Goal: Task Accomplishment & Management: Manage account settings

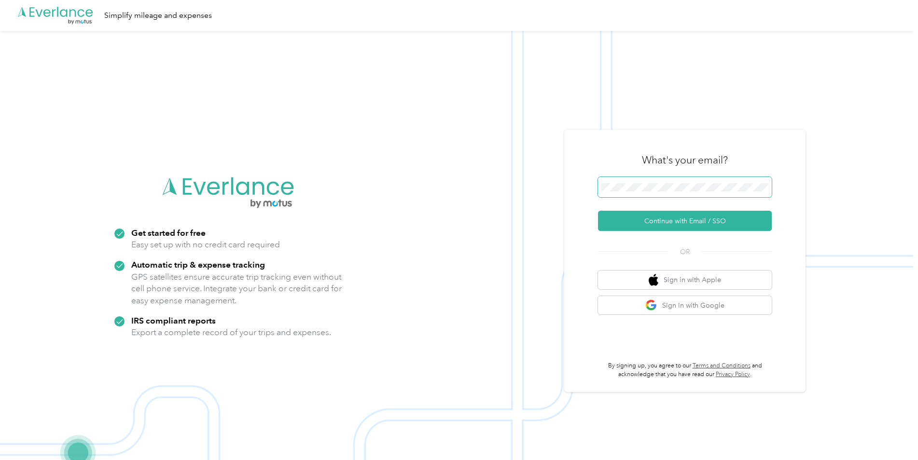
click at [620, 193] on span at bounding box center [685, 187] width 174 height 20
click at [638, 218] on button "Continue with Email / SSO" at bounding box center [685, 221] width 174 height 20
click at [630, 222] on button "Continue with Email / SSO" at bounding box center [685, 221] width 174 height 20
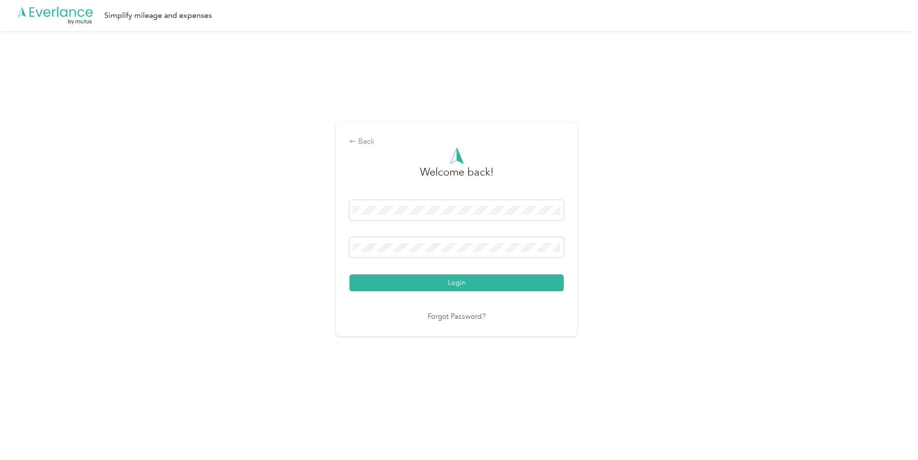
click at [461, 283] on button "Login" at bounding box center [456, 283] width 214 height 17
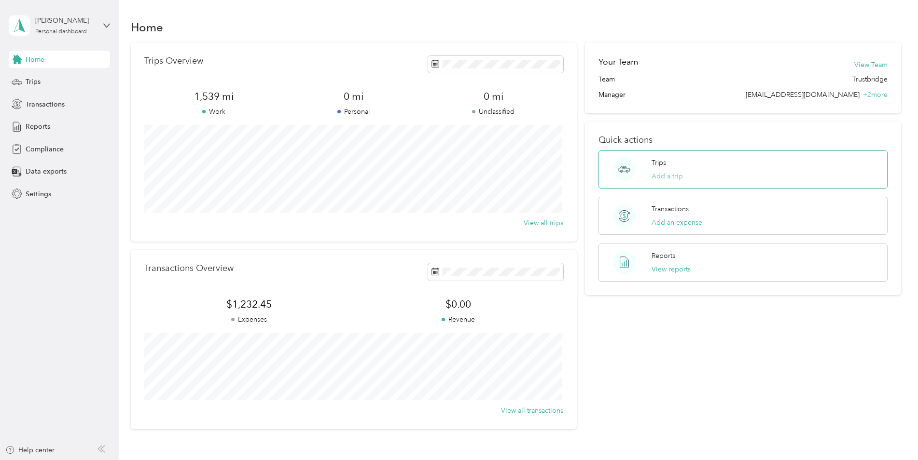
click at [657, 174] on button "Add a trip" at bounding box center [667, 176] width 31 height 10
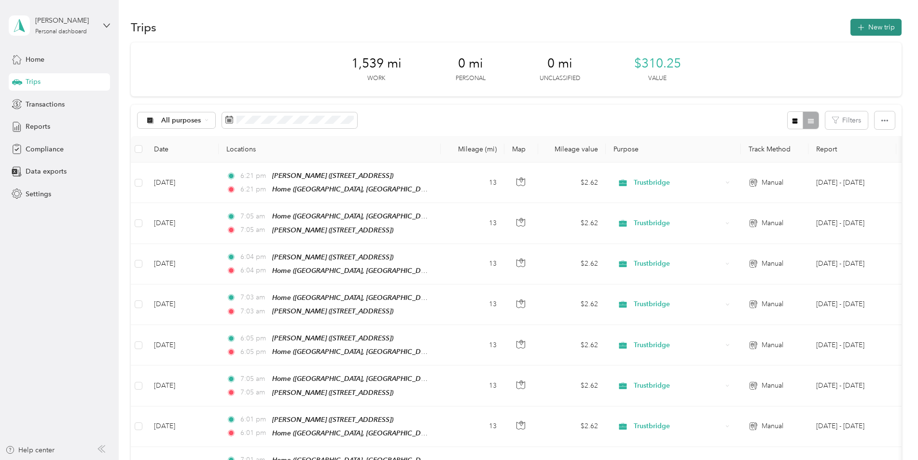
click at [892, 25] on button "New trip" at bounding box center [875, 27] width 51 height 17
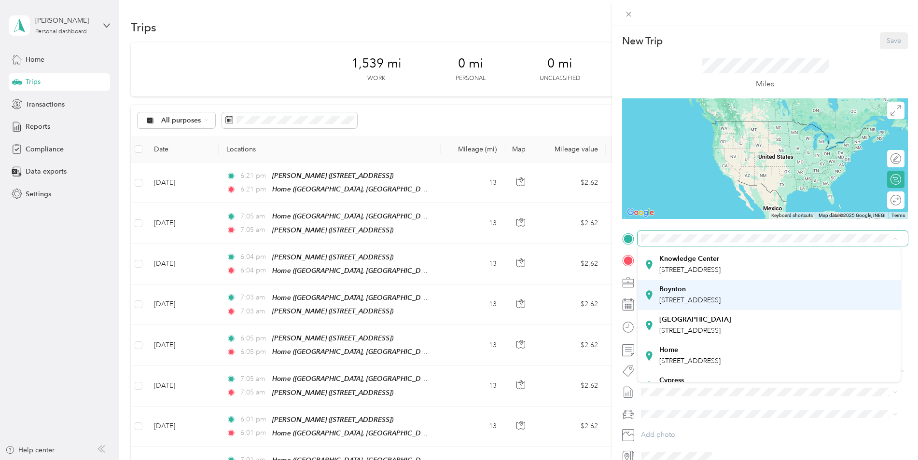
scroll to position [68, 0]
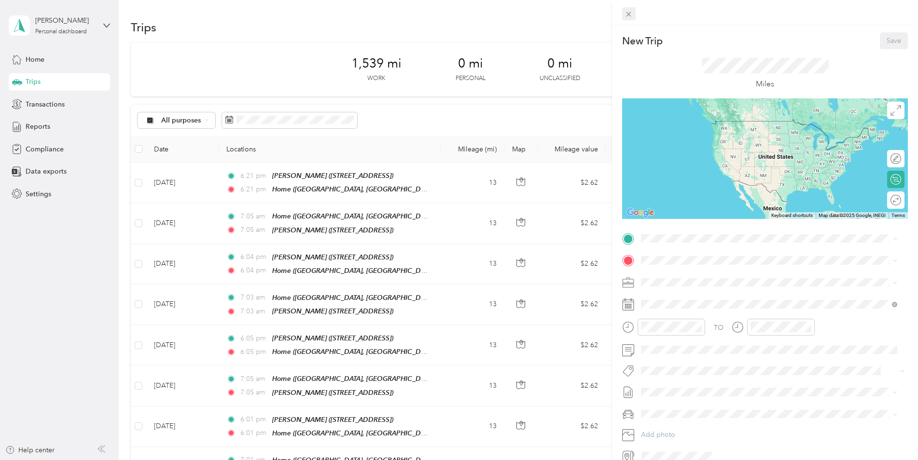
click at [630, 13] on icon at bounding box center [629, 14] width 5 height 5
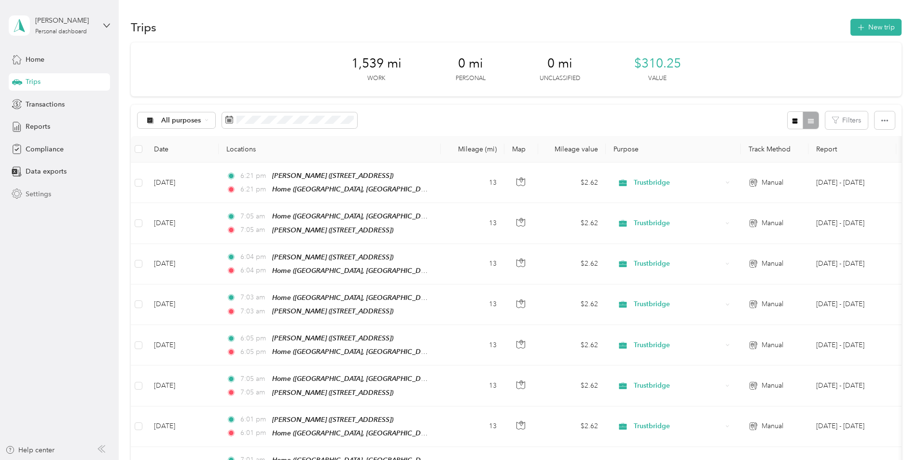
click at [41, 194] on span "Settings" at bounding box center [39, 194] width 26 height 10
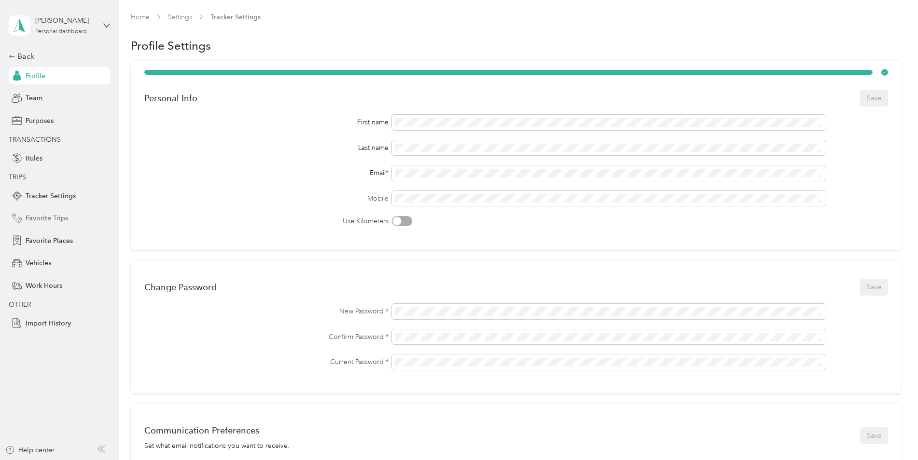
click at [56, 219] on span "Favorite Trips" at bounding box center [47, 218] width 42 height 10
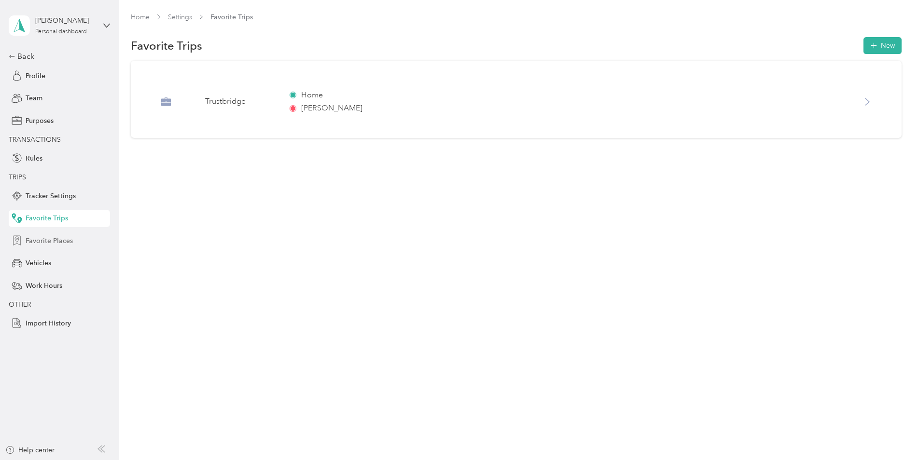
click at [54, 236] on span "Favorite Places" at bounding box center [49, 241] width 47 height 10
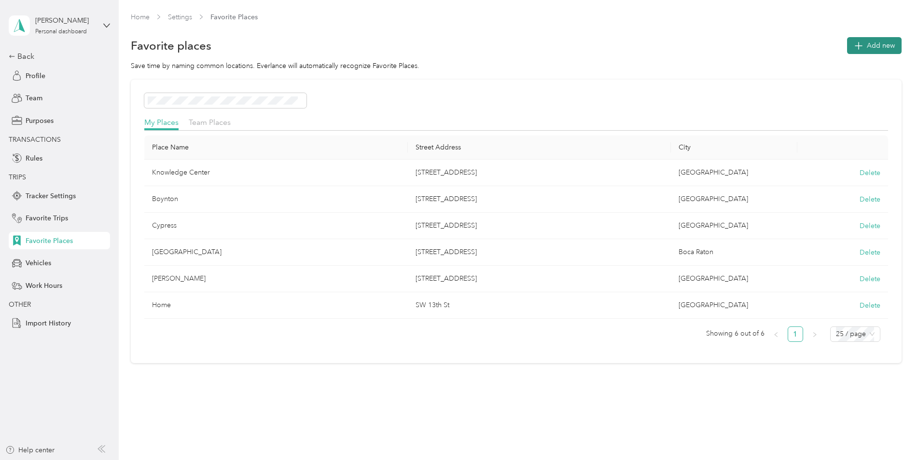
click at [858, 48] on icon "button" at bounding box center [858, 46] width 14 height 14
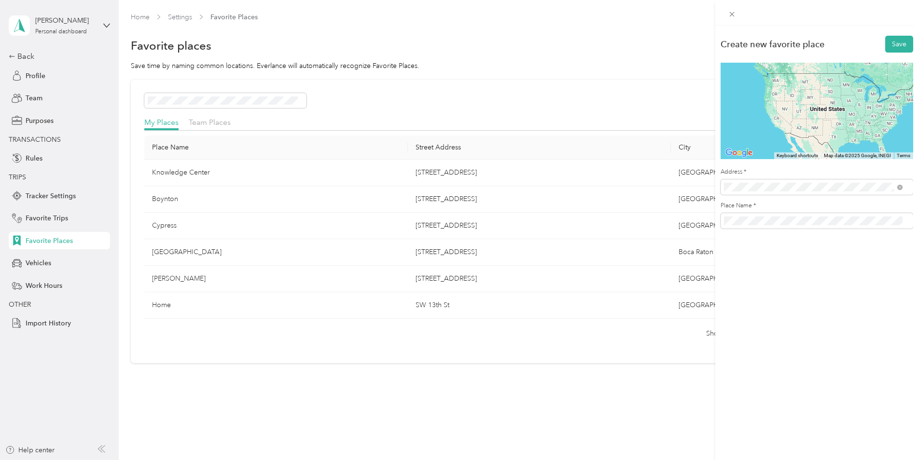
click at [792, 226] on span "[STREET_ADDRESS][US_STATE]" at bounding box center [790, 222] width 97 height 9
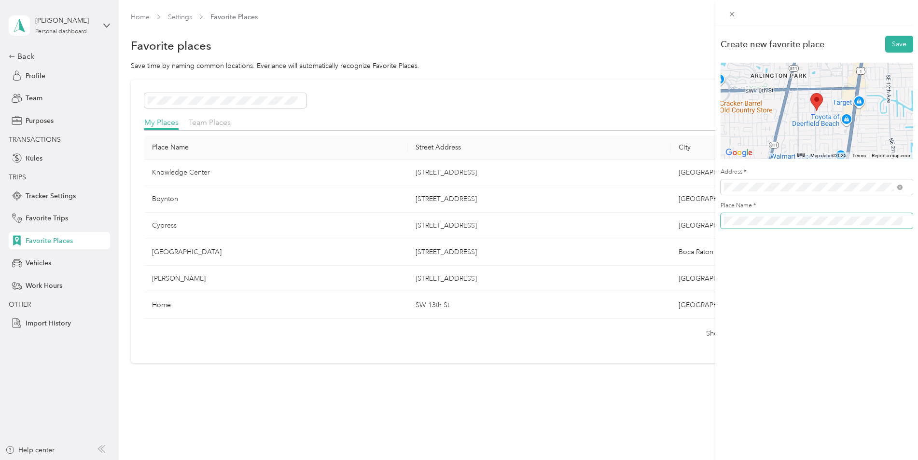
click at [684, 227] on div "Create new favorite place Save ← Move left → Move right ↑ Move up ↓ Move down +…" at bounding box center [459, 230] width 918 height 460
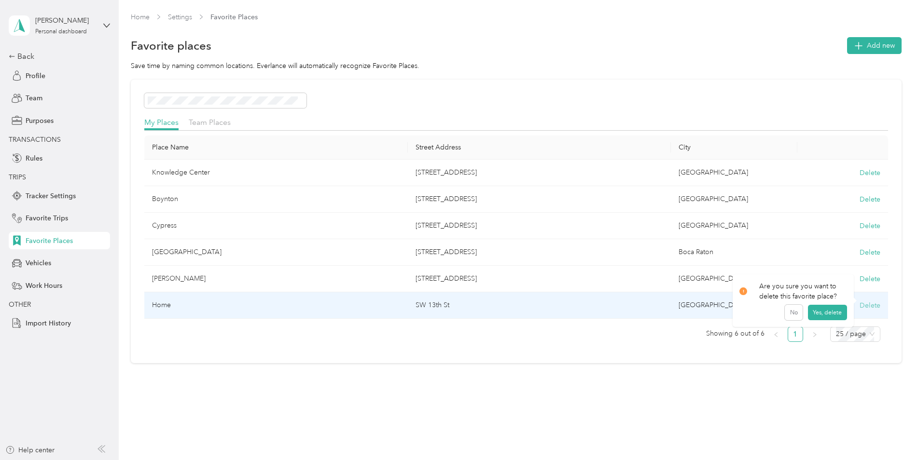
click at [862, 306] on button "Delete" at bounding box center [870, 306] width 21 height 10
click at [821, 319] on button "Yes, delete" at bounding box center [827, 317] width 39 height 15
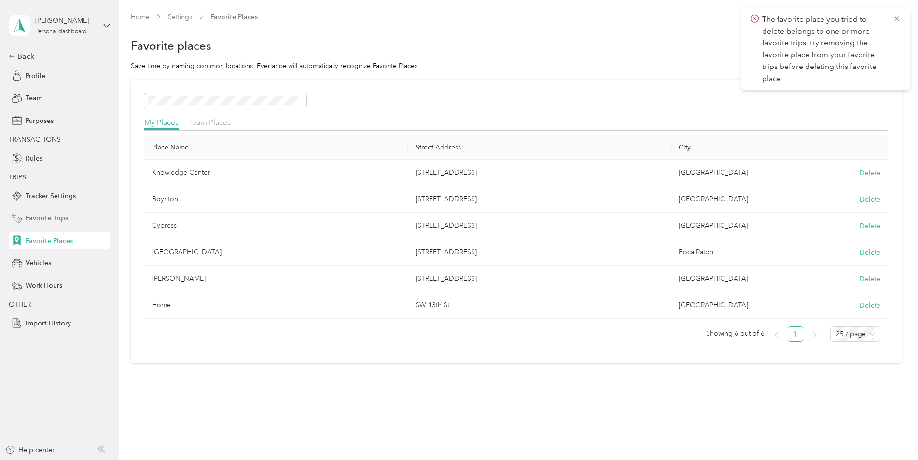
click at [65, 218] on span "Favorite Trips" at bounding box center [47, 218] width 42 height 10
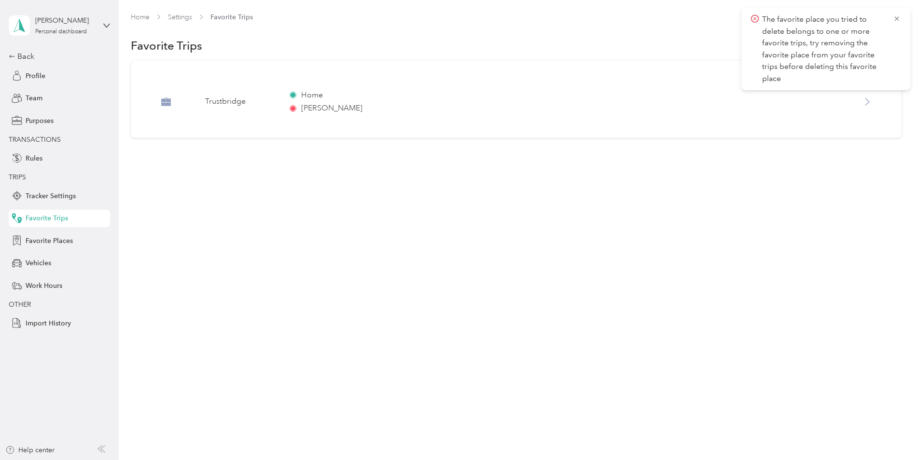
click at [869, 104] on icon at bounding box center [867, 101] width 4 height 7
click at [895, 16] on icon at bounding box center [897, 18] width 8 height 9
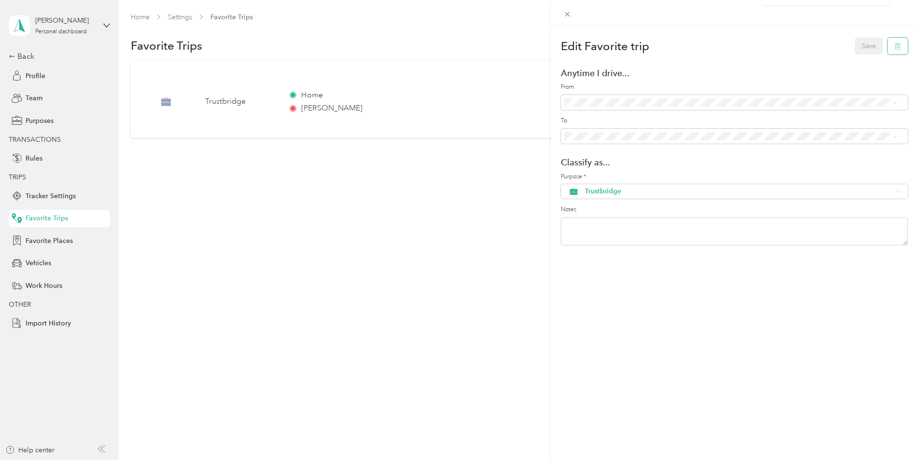
click at [894, 47] on icon "button" at bounding box center [897, 46] width 7 height 7
click at [864, 54] on button "Yes" at bounding box center [861, 52] width 19 height 15
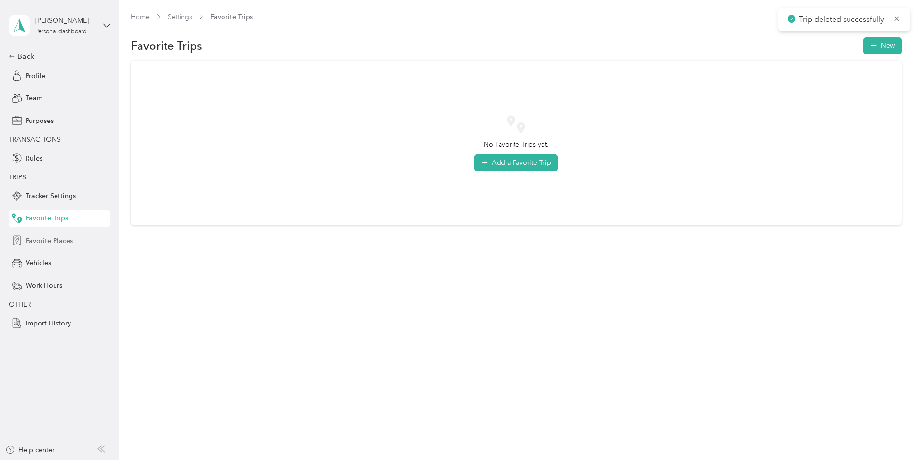
click at [54, 240] on span "Favorite Places" at bounding box center [49, 241] width 47 height 10
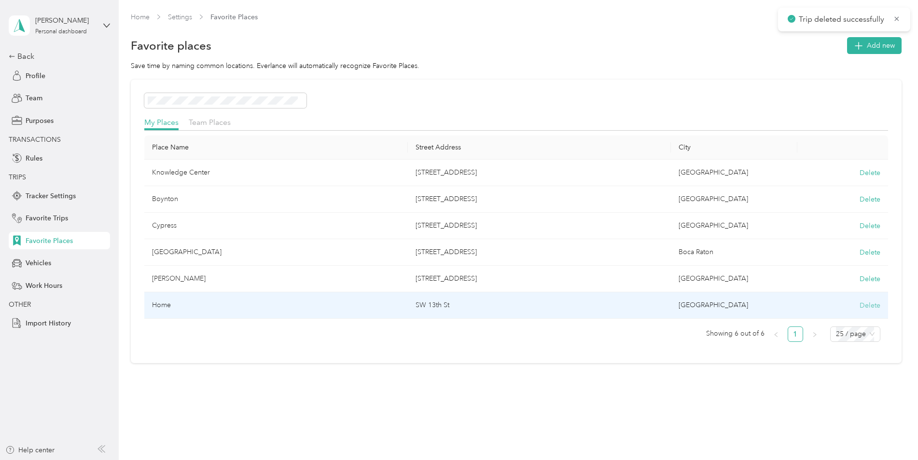
click at [873, 306] on button "Delete" at bounding box center [870, 306] width 21 height 10
click at [823, 315] on button "Yes, delete" at bounding box center [827, 317] width 39 height 15
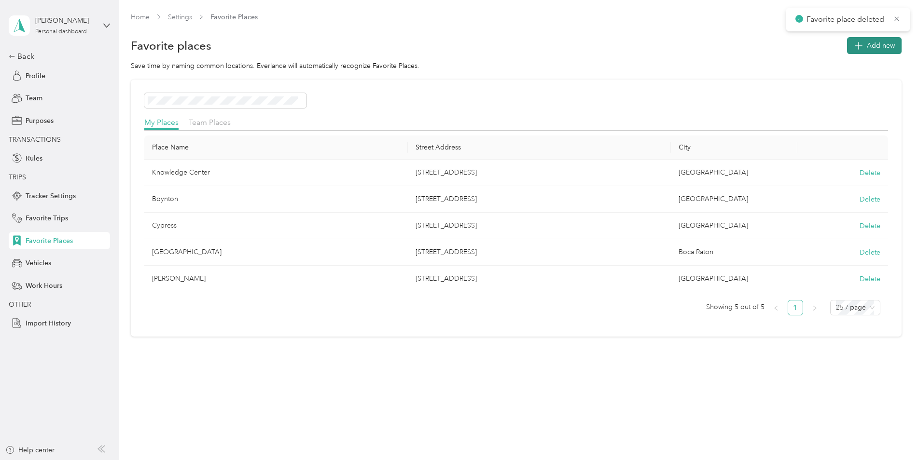
click at [870, 48] on button "Add new" at bounding box center [874, 45] width 55 height 17
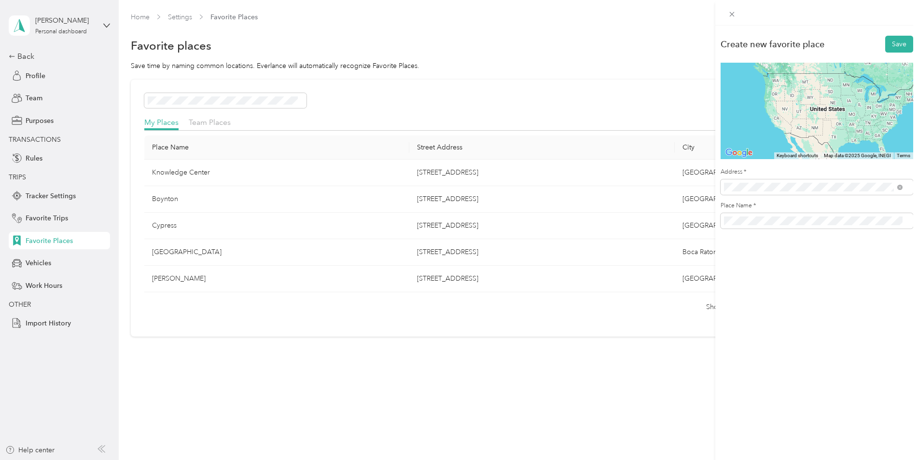
click at [784, 221] on span "[STREET_ADDRESS][US_STATE]" at bounding box center [790, 222] width 97 height 9
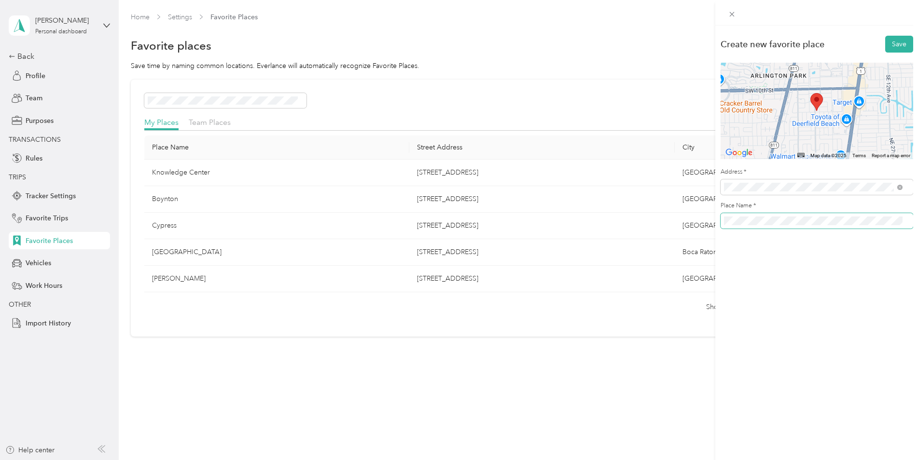
click at [703, 232] on div "Create new favorite place Save ← Move left → Move right ↑ Move up ↓ Move down +…" at bounding box center [459, 230] width 918 height 460
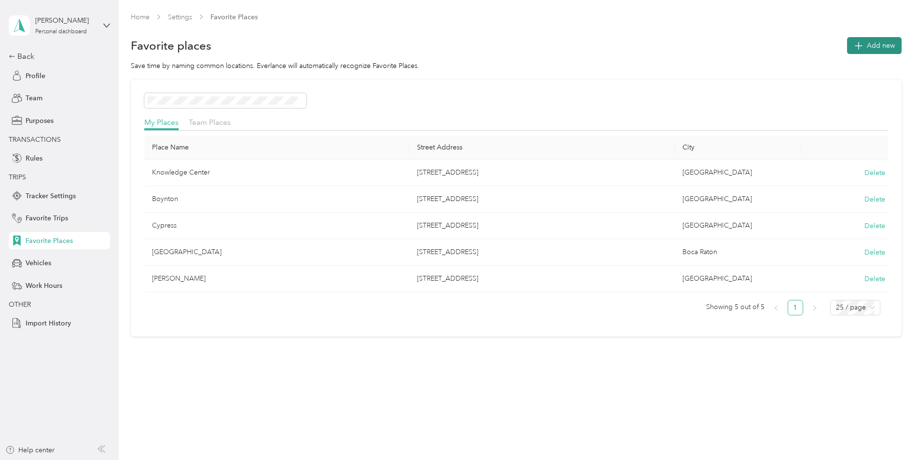
drag, startPoint x: 878, startPoint y: 34, endPoint x: 876, endPoint y: 41, distance: 7.0
click at [878, 34] on section "Home Settings Favorite Places Favorite places Add new Save time by naming commo…" at bounding box center [516, 174] width 771 height 325
click at [865, 46] on icon "button" at bounding box center [858, 46] width 14 height 14
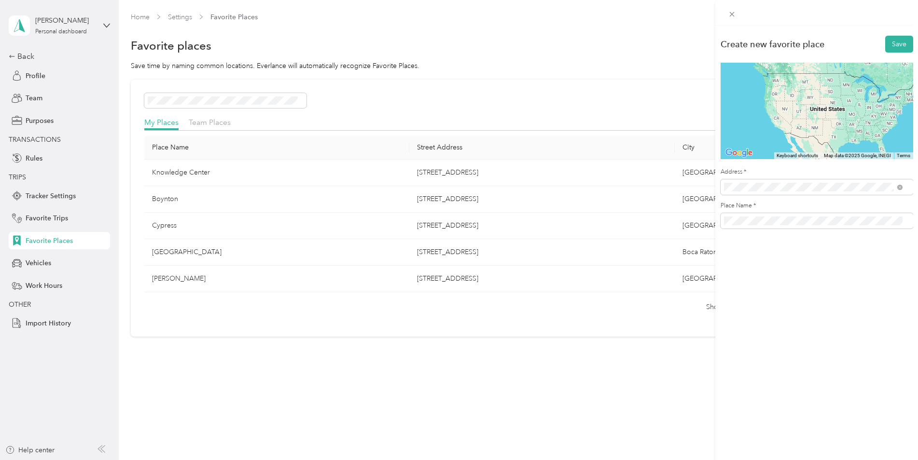
click at [794, 226] on span "[STREET_ADDRESS][US_STATE]" at bounding box center [790, 222] width 97 height 9
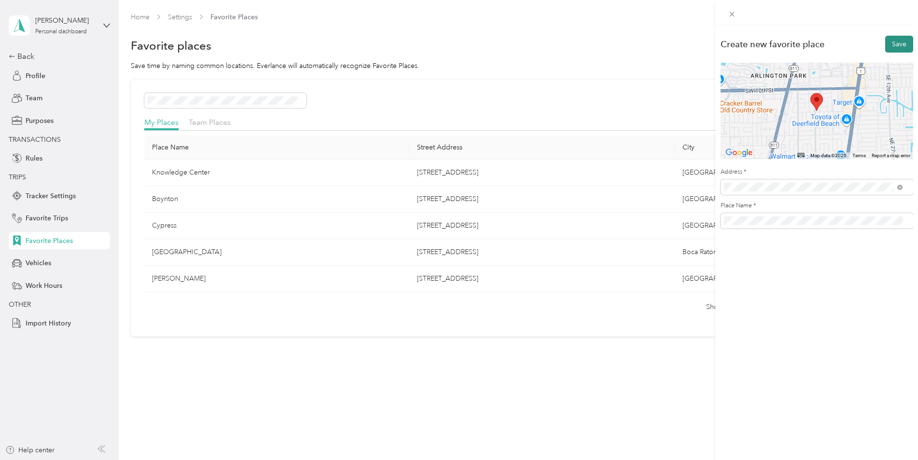
click at [900, 43] on button "Save" at bounding box center [899, 44] width 28 height 17
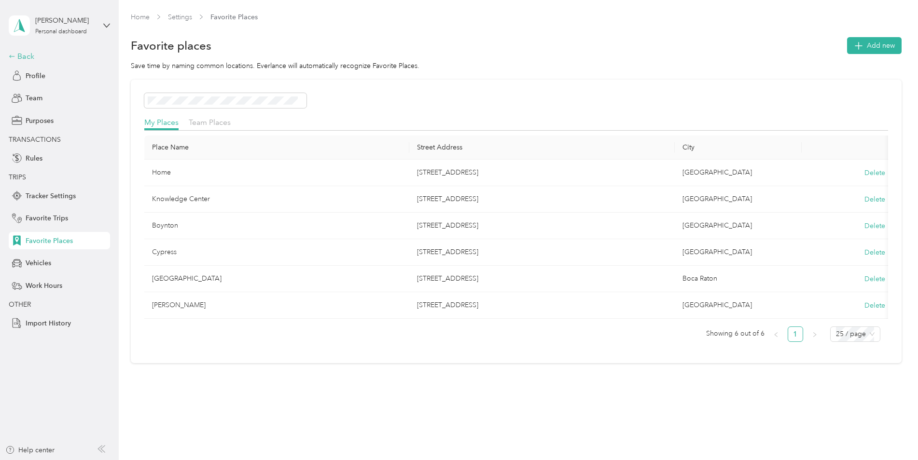
click at [29, 59] on div "Back" at bounding box center [57, 57] width 97 height 12
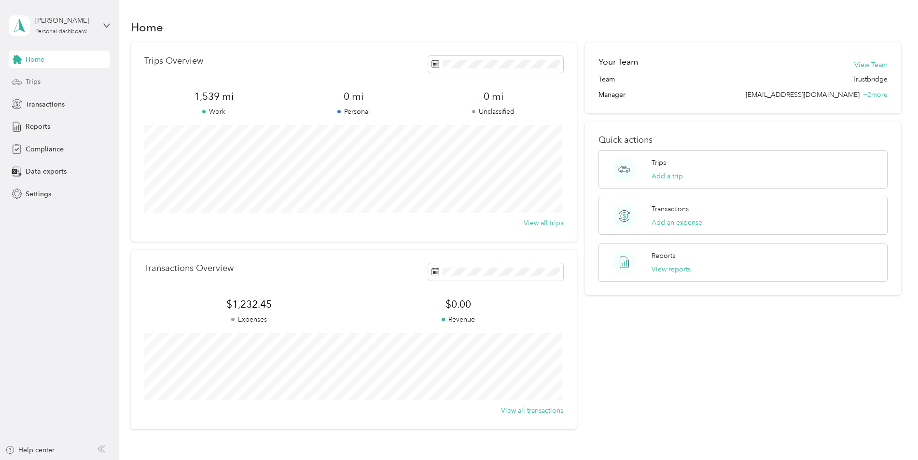
click at [32, 83] on span "Trips" at bounding box center [33, 82] width 15 height 10
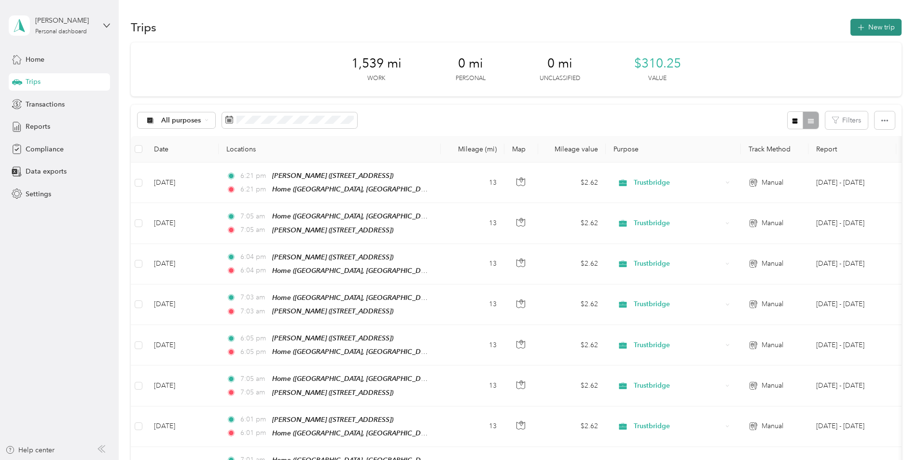
click at [864, 33] on button "New trip" at bounding box center [875, 27] width 51 height 17
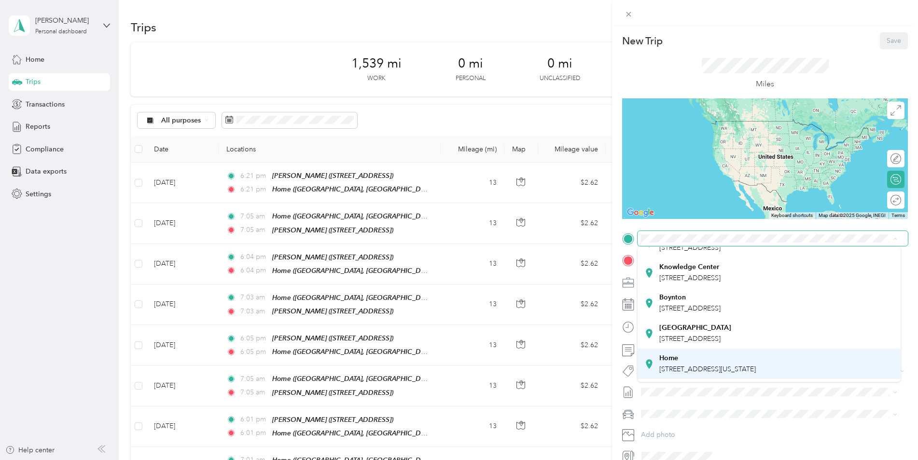
scroll to position [78, 0]
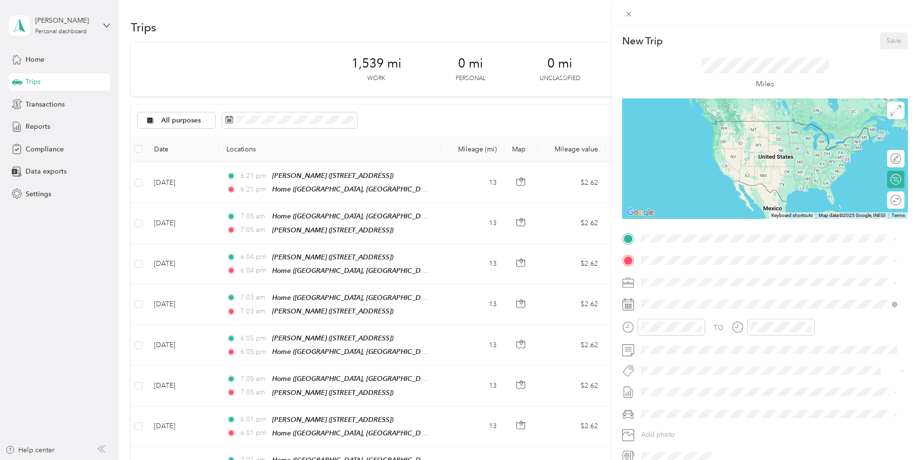
click at [698, 338] on span "[STREET_ADDRESS][US_STATE]" at bounding box center [707, 342] width 97 height 8
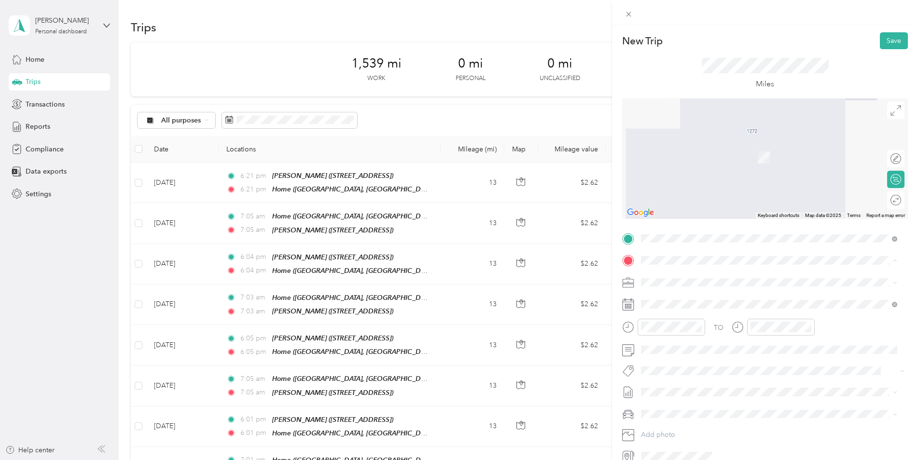
click at [686, 299] on strong "[PERSON_NAME]" at bounding box center [687, 298] width 57 height 9
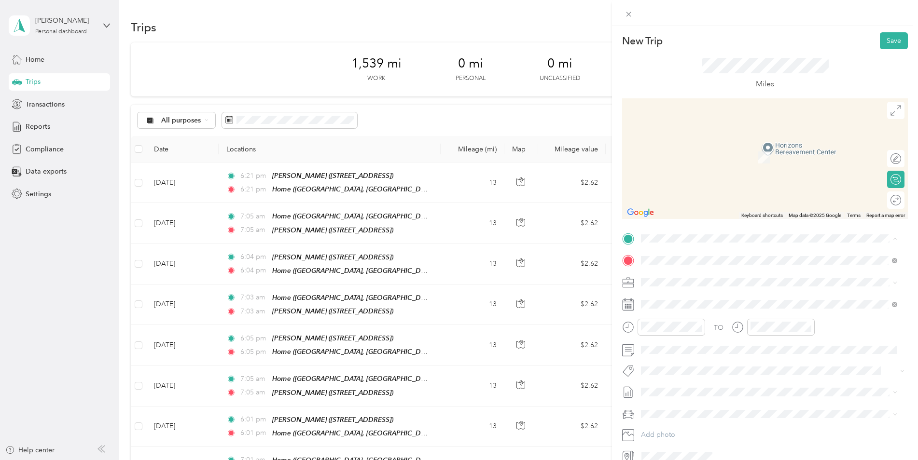
click at [673, 298] on span "[STREET_ADDRESS][US_STATE]" at bounding box center [707, 293] width 97 height 9
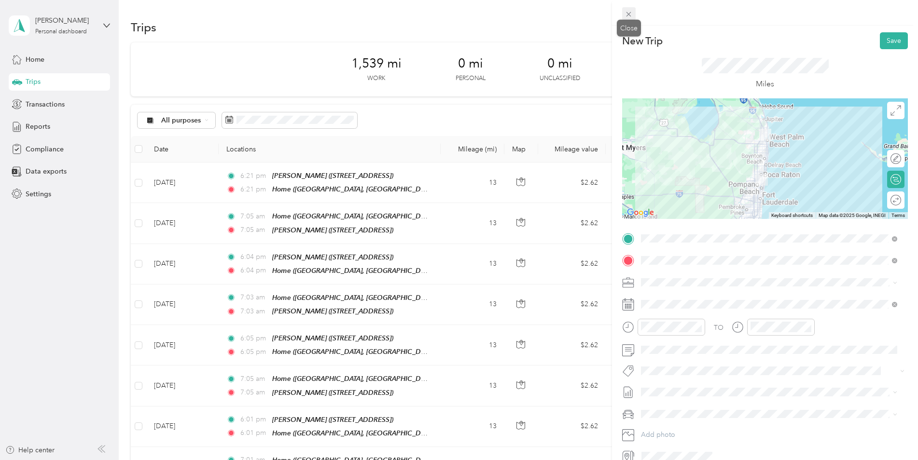
click at [627, 14] on icon at bounding box center [629, 14] width 8 height 8
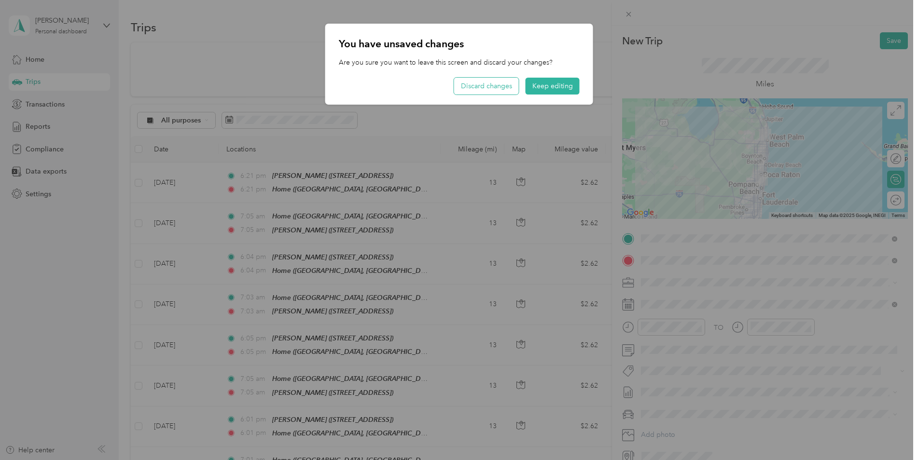
click at [500, 90] on button "Discard changes" at bounding box center [486, 86] width 65 height 17
